Goal: Find specific page/section: Find specific page/section

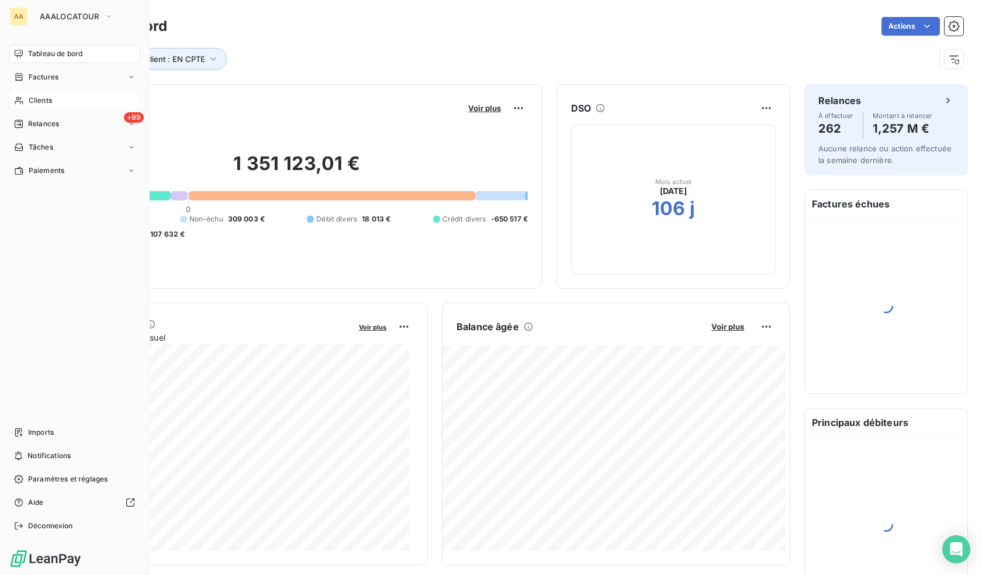
click at [37, 98] on span "Clients" at bounding box center [40, 100] width 23 height 11
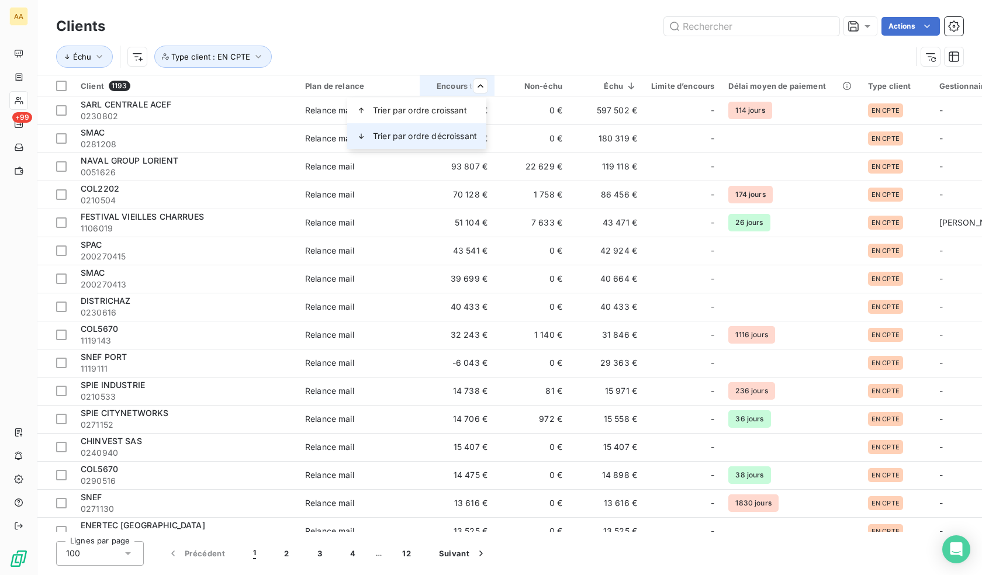
click at [446, 136] on span "Trier par ordre décroissant" at bounding box center [425, 136] width 104 height 12
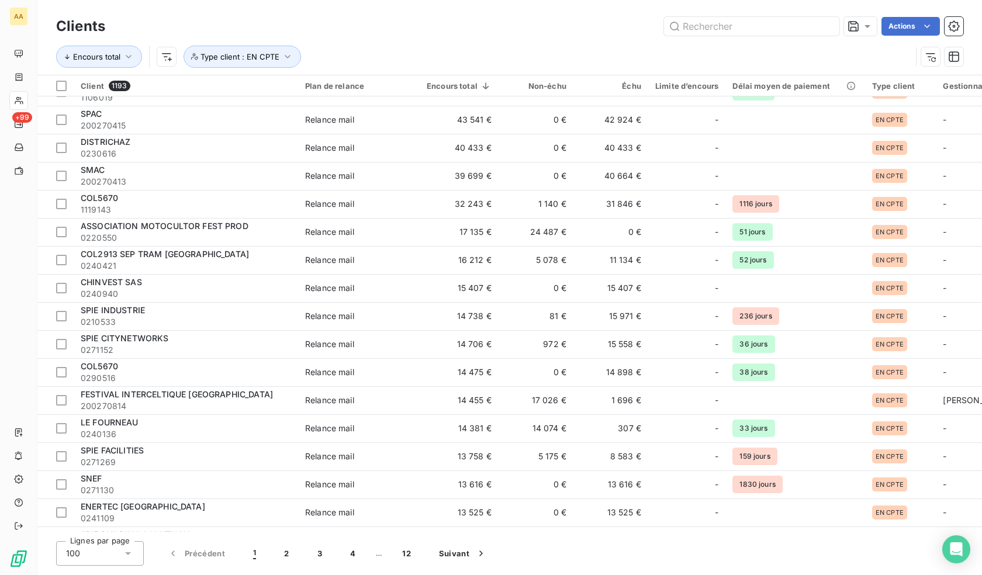
scroll to position [993, 0]
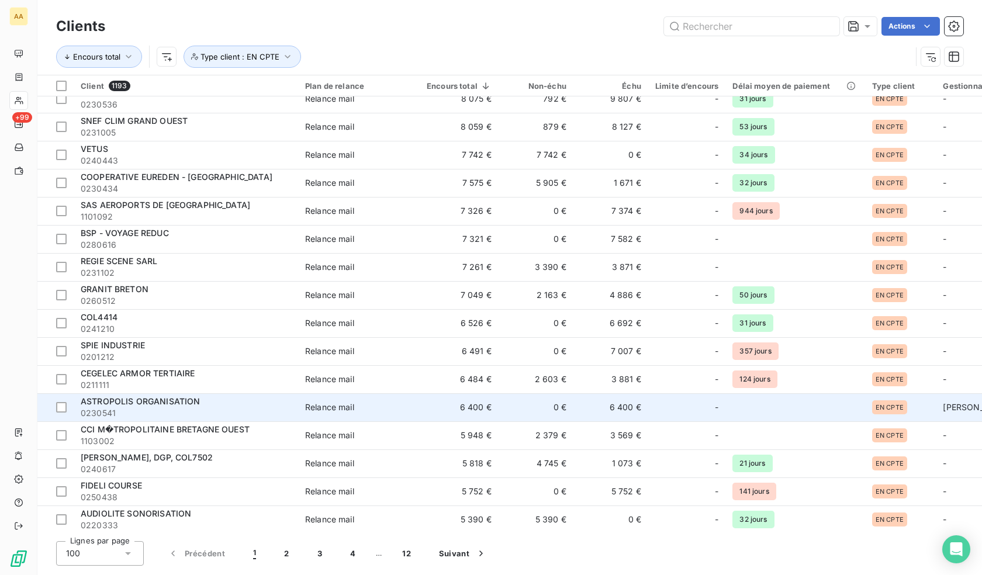
click at [185, 401] on span "ASTROPOLIS ORGANISATION" at bounding box center [140, 401] width 119 height 10
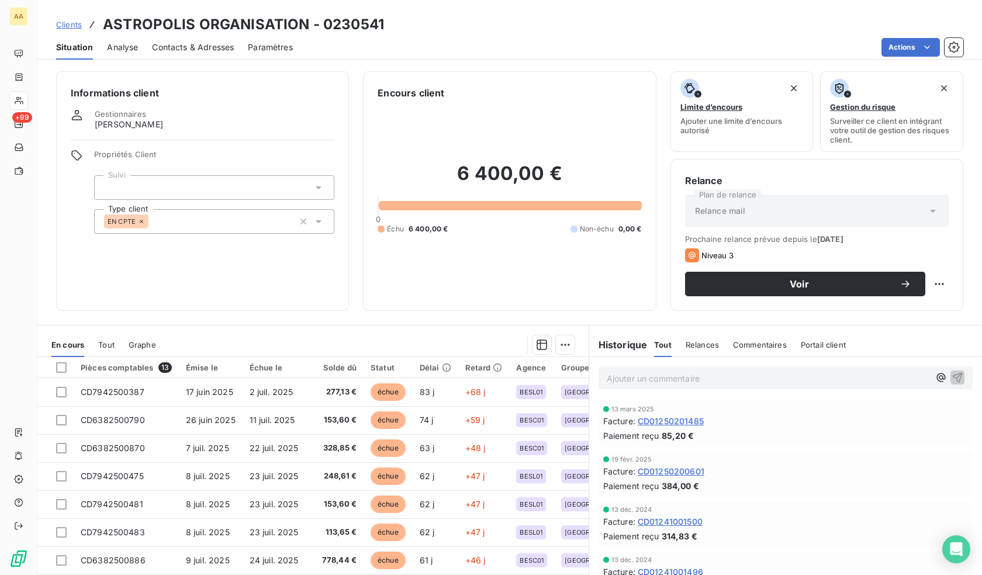
click at [652, 375] on p "Ajouter un commentaire ﻿" at bounding box center [768, 378] width 323 height 15
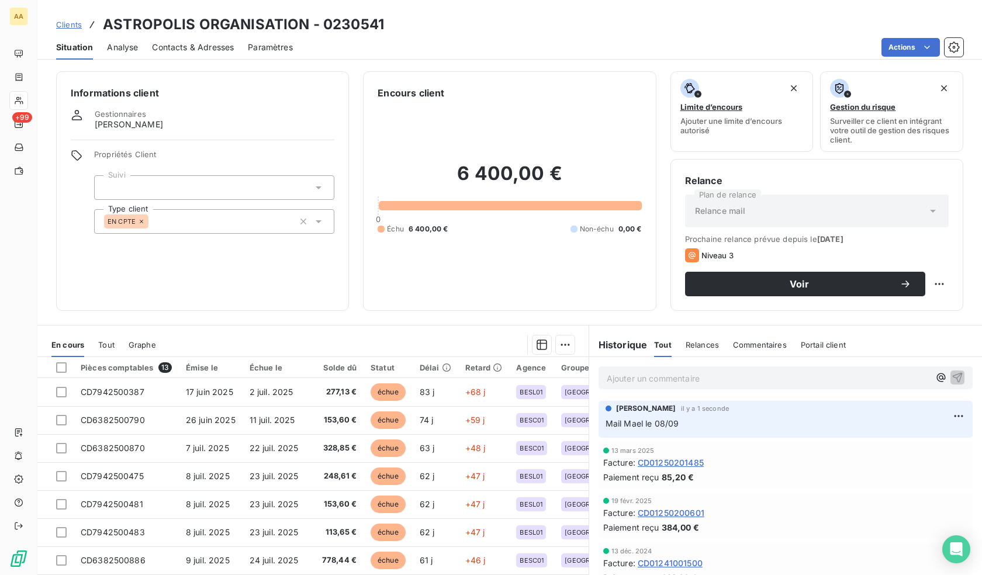
click at [251, 307] on div "Informations client Gestionnaires [PERSON_NAME] LE PAGE Propriétés Client Suivi…" at bounding box center [202, 191] width 293 height 240
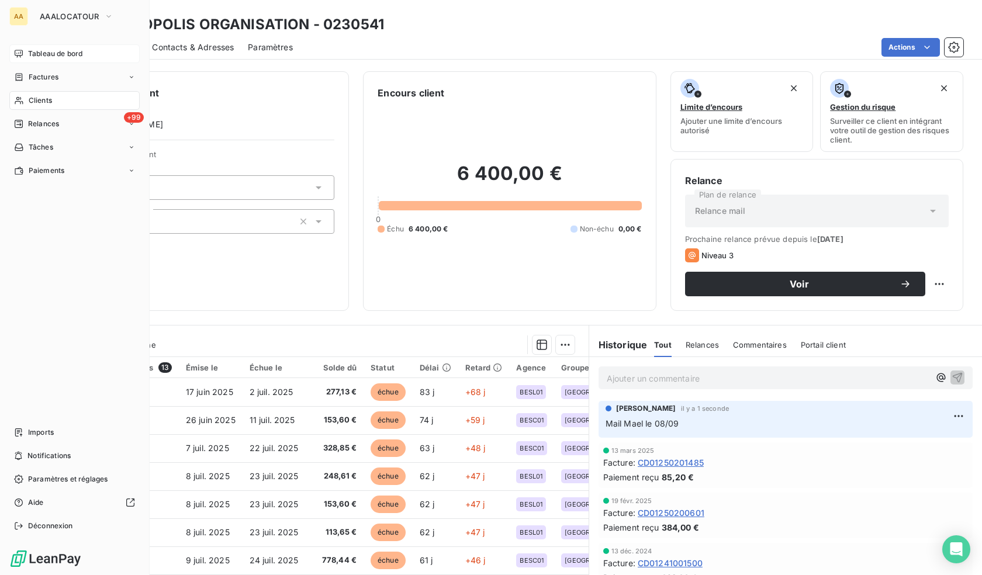
click at [46, 56] on span "Tableau de bord" at bounding box center [55, 53] width 54 height 11
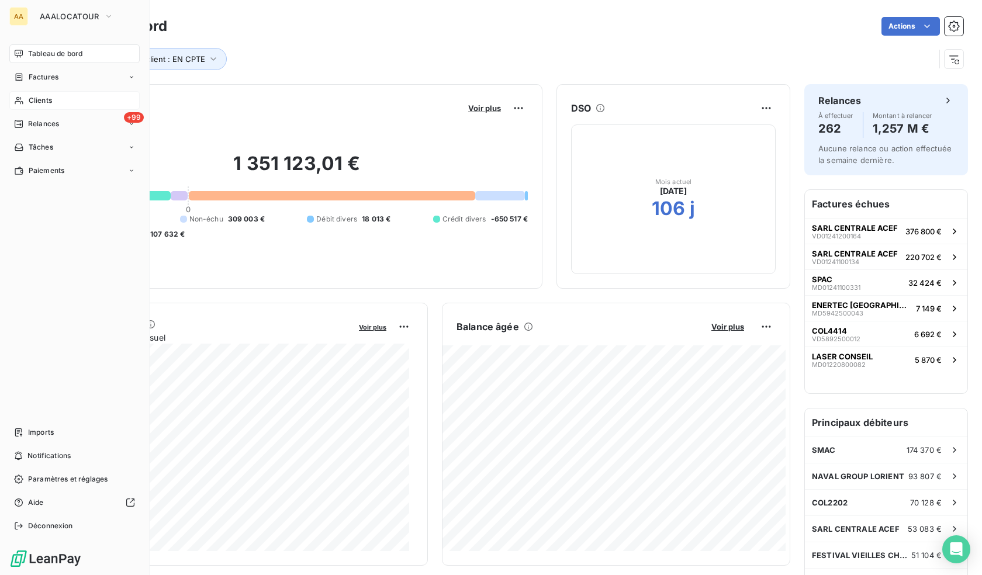
click at [29, 92] on div "Clients" at bounding box center [74, 100] width 130 height 19
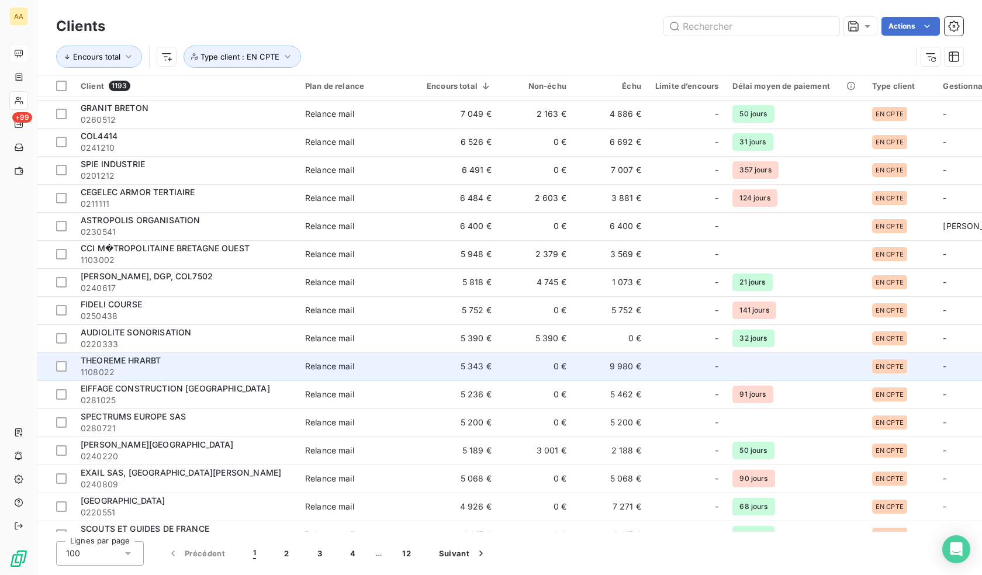
scroll to position [1183, 0]
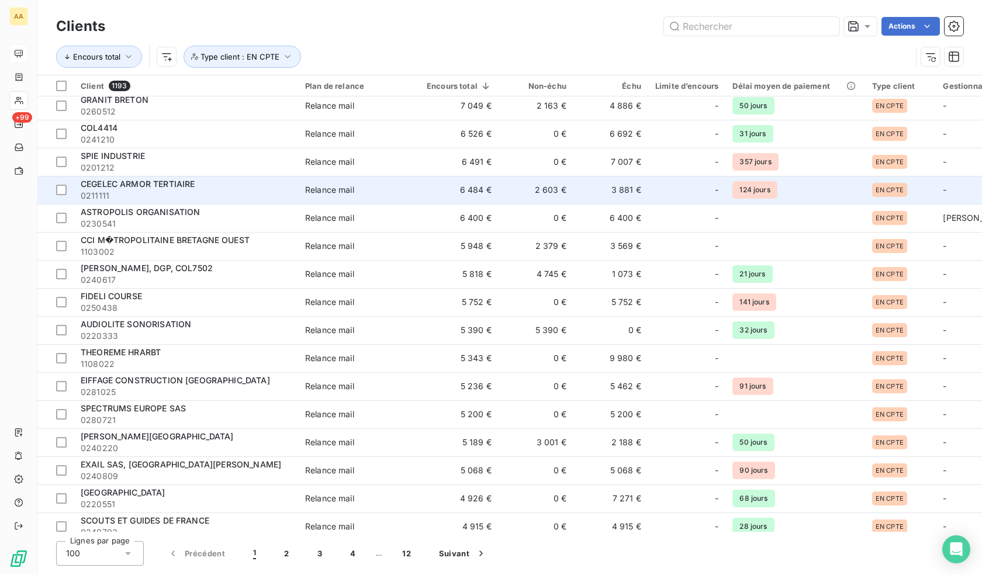
click at [186, 202] on td "CEGELEC ARMOR TERTIAIRE 0211111" at bounding box center [186, 190] width 224 height 28
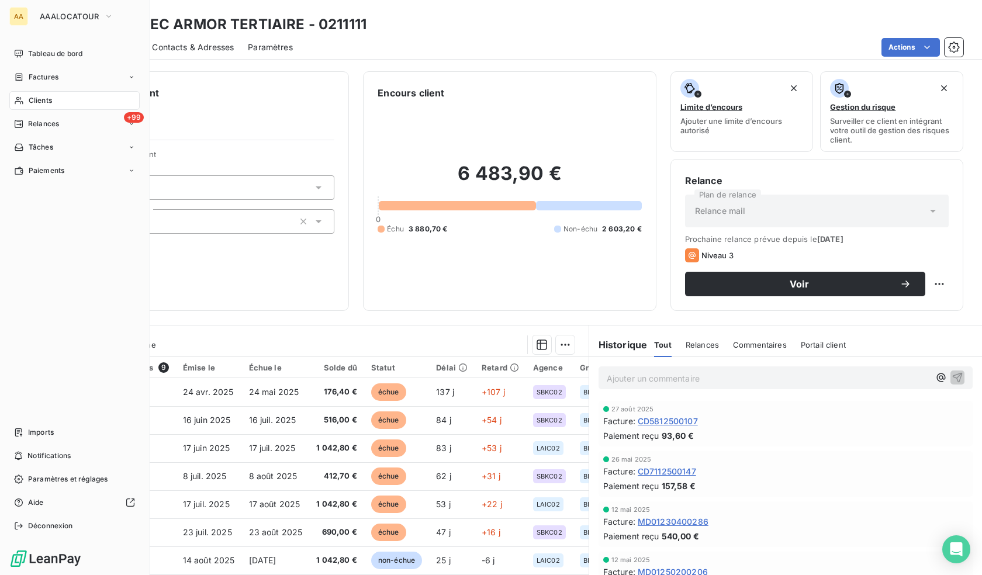
drag, startPoint x: 26, startPoint y: 53, endPoint x: 44, endPoint y: 67, distance: 22.9
click at [26, 53] on div "Tableau de bord" at bounding box center [74, 53] width 130 height 19
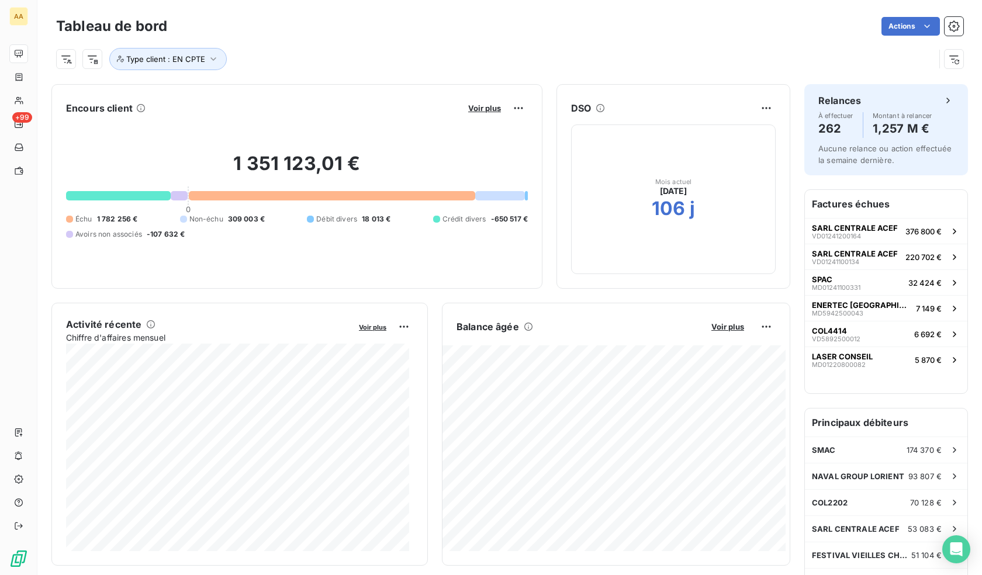
click at [322, 34] on div "Actions" at bounding box center [572, 26] width 782 height 19
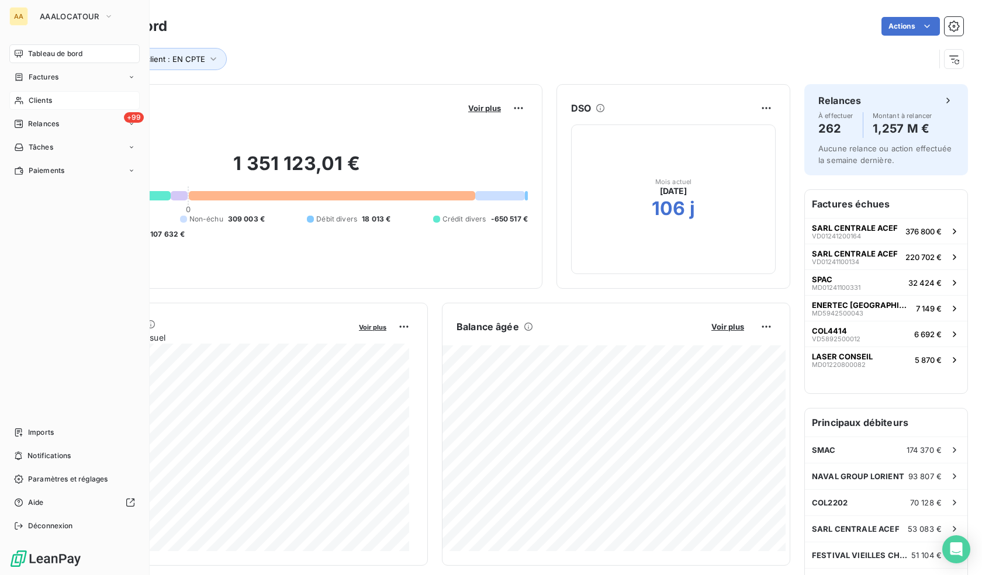
click at [41, 106] on div "Clients" at bounding box center [74, 100] width 130 height 19
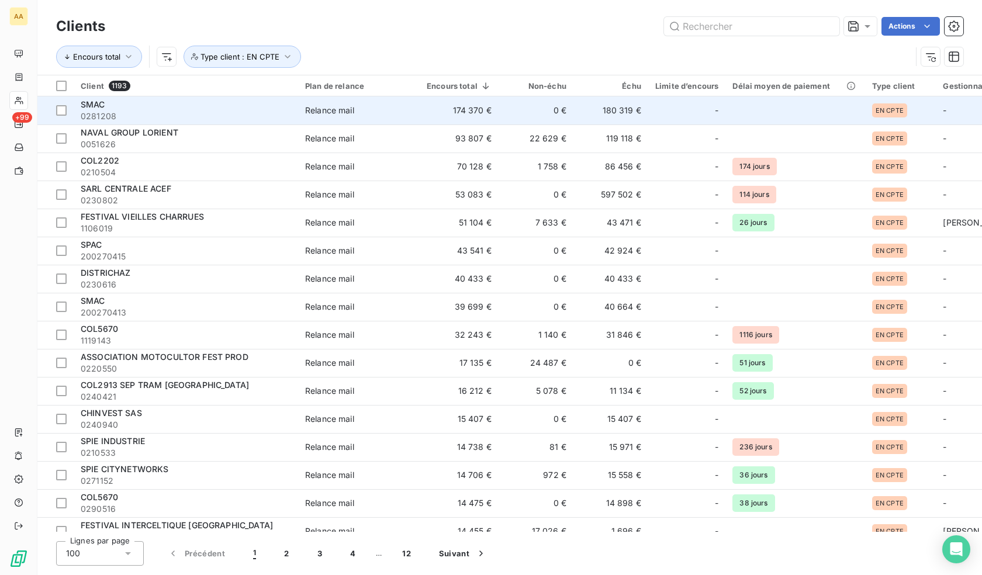
click at [84, 102] on span "SMAC" at bounding box center [93, 104] width 25 height 10
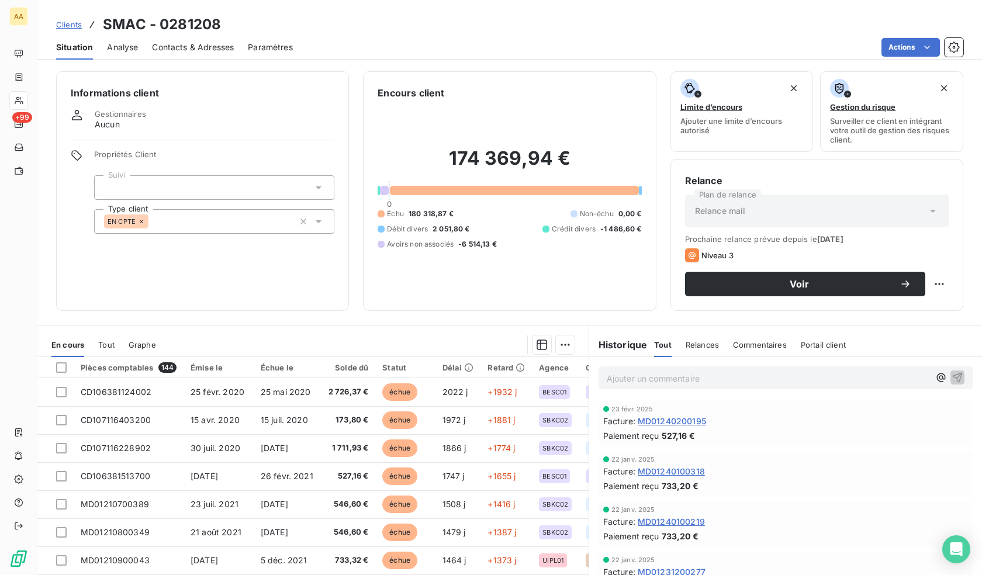
click at [210, 224] on div "EN CPTE" at bounding box center [214, 221] width 240 height 25
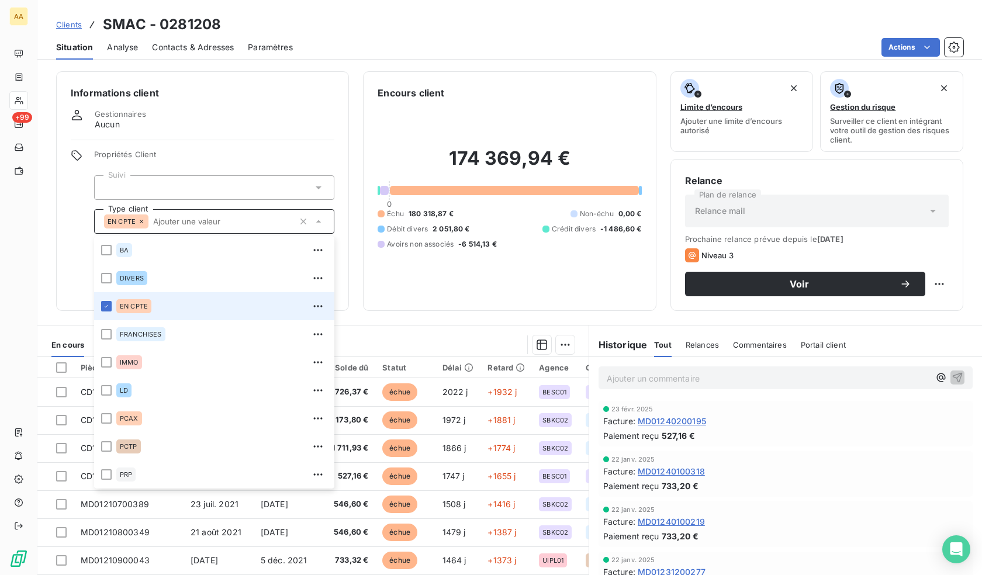
click at [214, 227] on div "EN CPTE" at bounding box center [214, 221] width 240 height 25
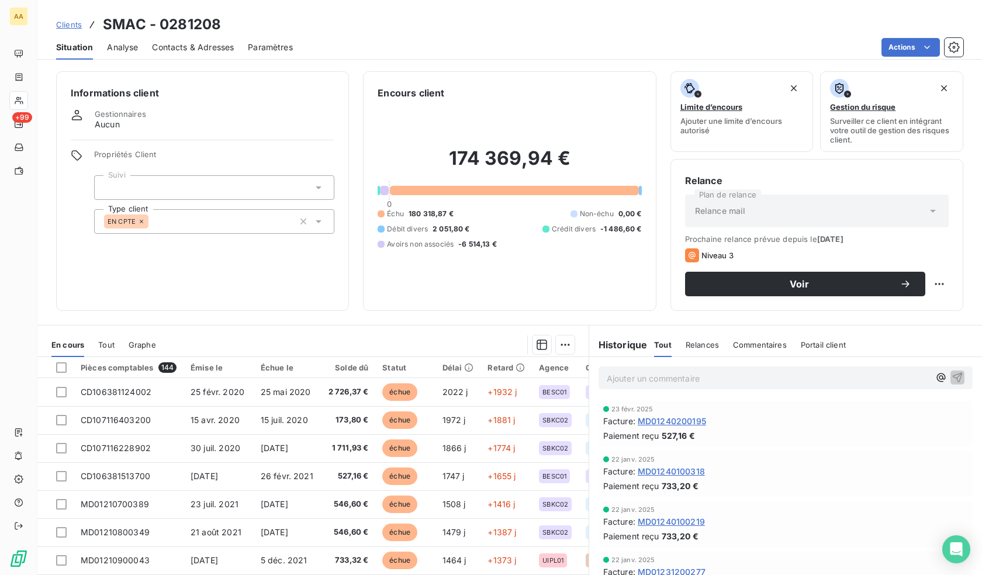
click at [219, 187] on div at bounding box center [214, 187] width 240 height 25
click at [239, 193] on div at bounding box center [214, 187] width 240 height 25
click at [304, 183] on div at bounding box center [214, 187] width 240 height 25
click at [314, 186] on icon at bounding box center [319, 188] width 12 height 12
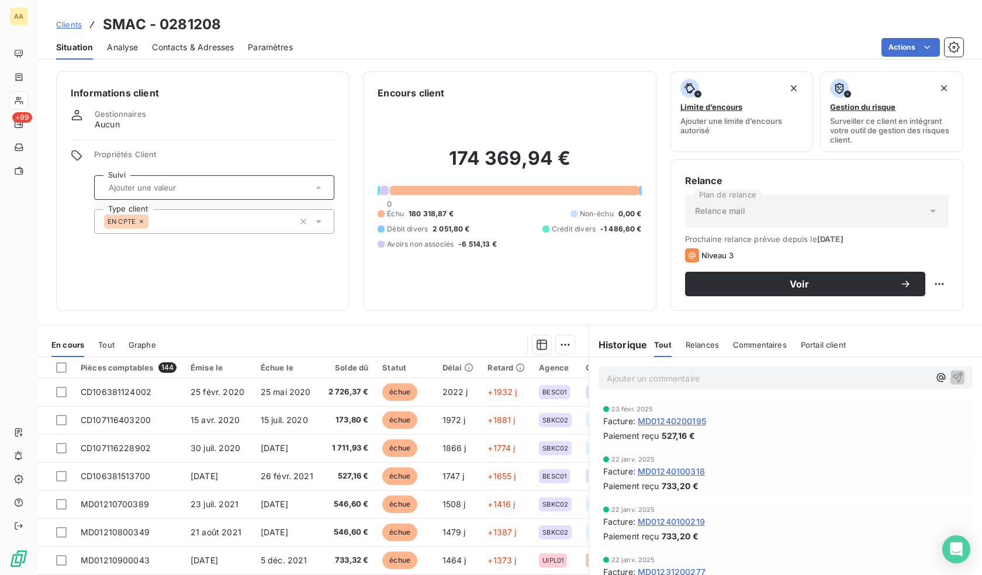
click at [269, 47] on span "Paramètres" at bounding box center [270, 47] width 45 height 12
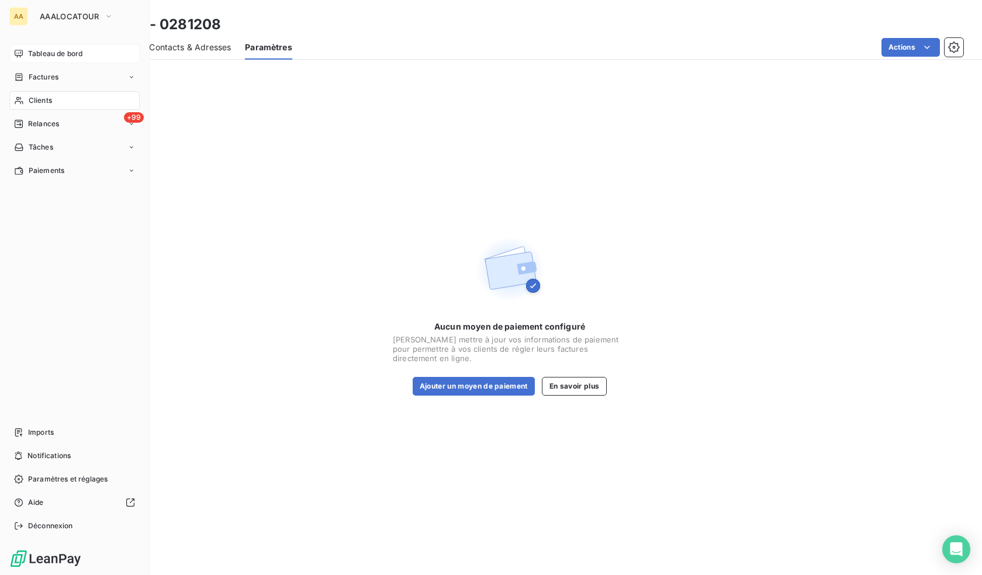
click at [26, 48] on div "Tableau de bord" at bounding box center [74, 53] width 130 height 19
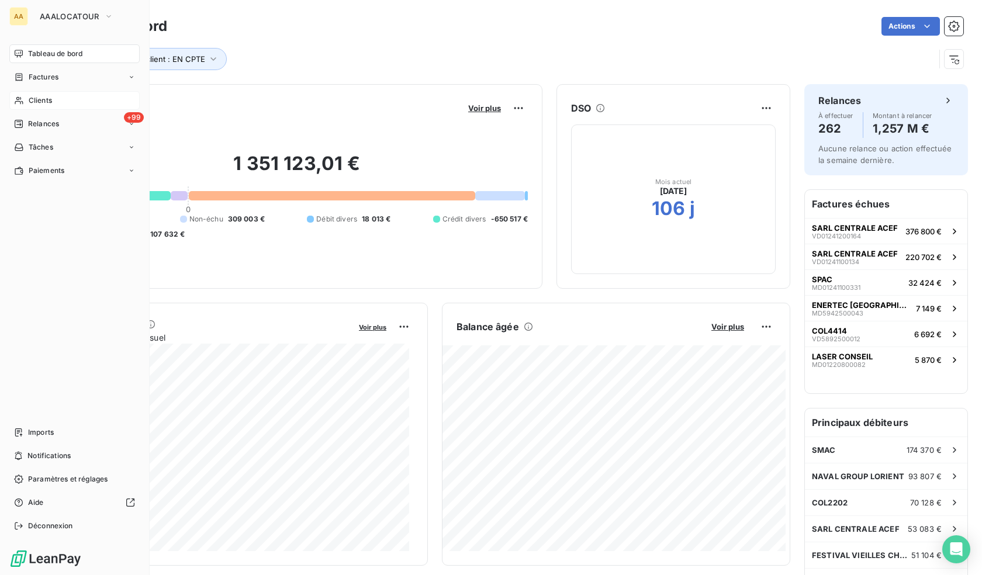
click at [50, 93] on div "Clients" at bounding box center [74, 100] width 130 height 19
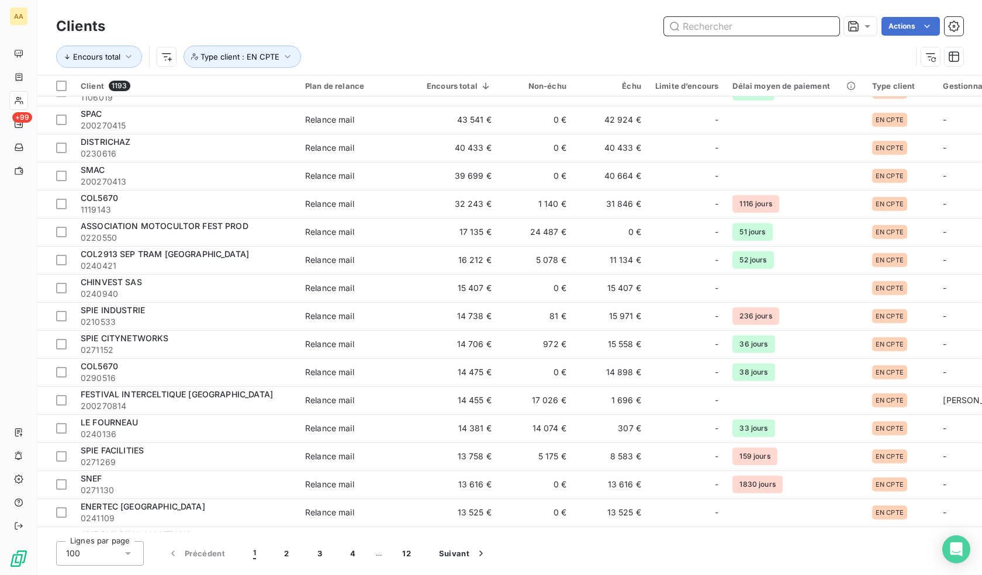
scroll to position [1344, 0]
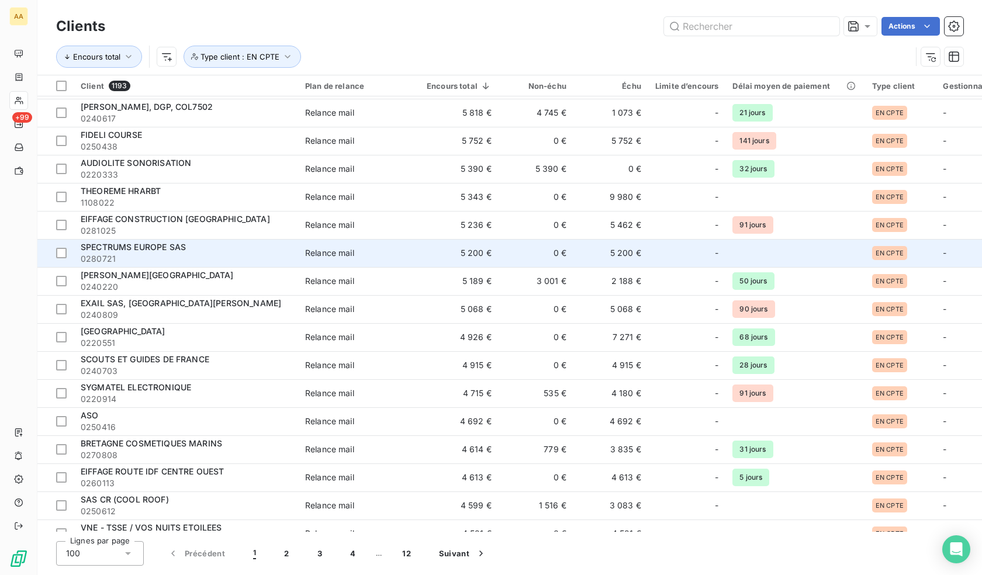
click at [165, 252] on div "SPECTRUMS EUROPE SAS" at bounding box center [186, 247] width 210 height 12
